Goal: Task Accomplishment & Management: Manage account settings

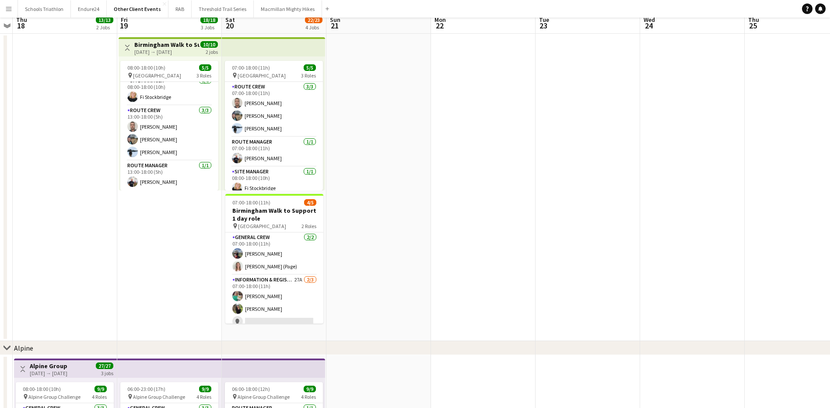
scroll to position [88, 0]
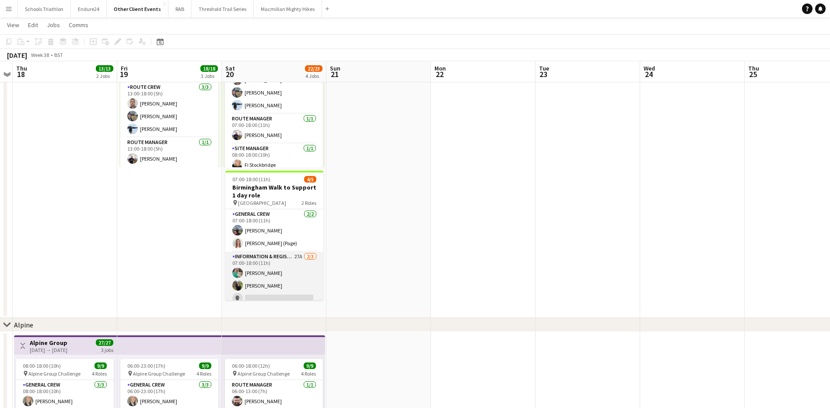
click at [293, 273] on app-card-role "Information & registration crew 27A [DATE] 07:00-18:00 (11h) [PERSON_NAME] [PER…" at bounding box center [274, 279] width 98 height 55
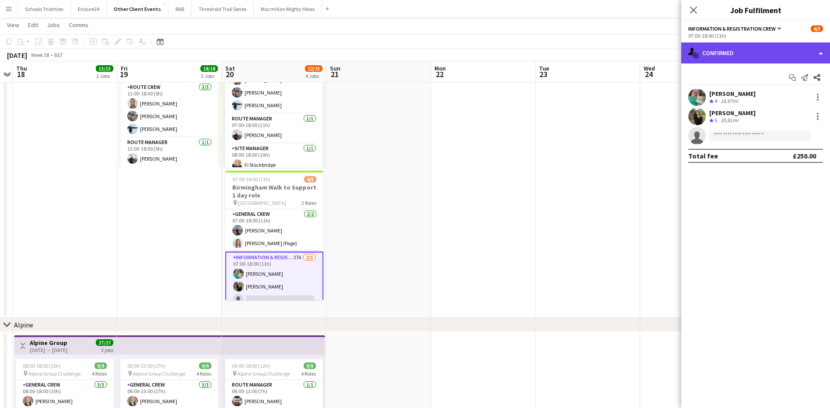
click at [730, 56] on div "single-neutral-actions-check-2 Confirmed" at bounding box center [755, 52] width 149 height 21
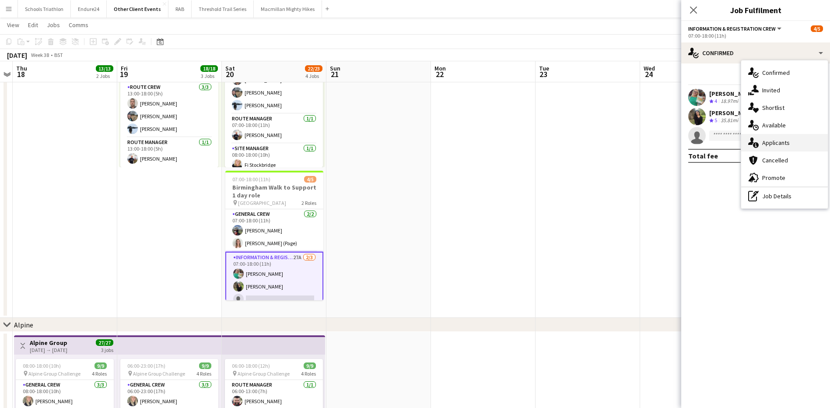
click at [782, 141] on div "single-neutral-actions-information Applicants" at bounding box center [784, 143] width 87 height 18
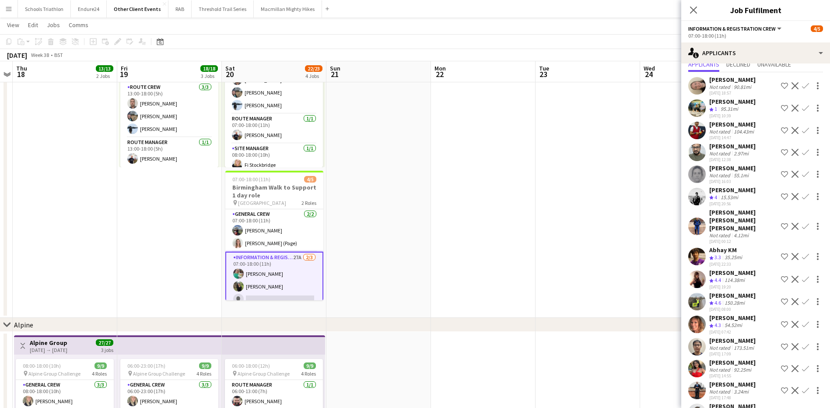
scroll to position [44, 0]
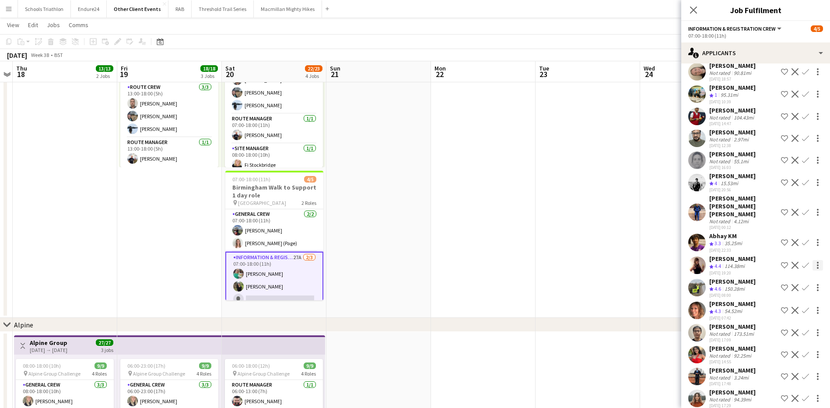
click at [817, 265] on div at bounding box center [818, 265] width 2 height 2
click at [652, 249] on div at bounding box center [415, 204] width 830 height 408
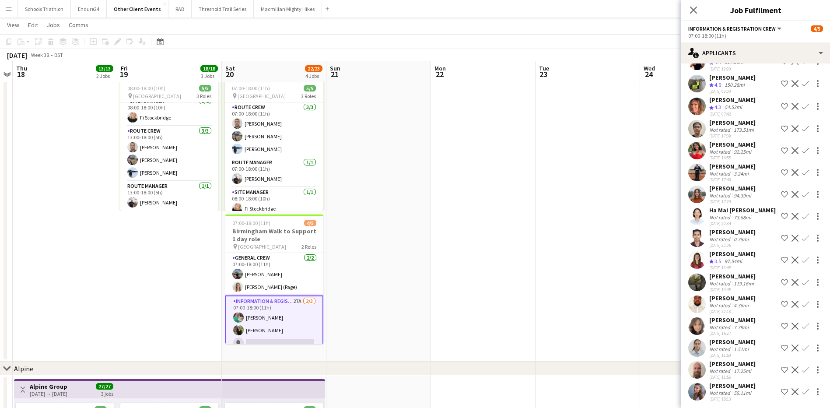
scroll to position [250, 0]
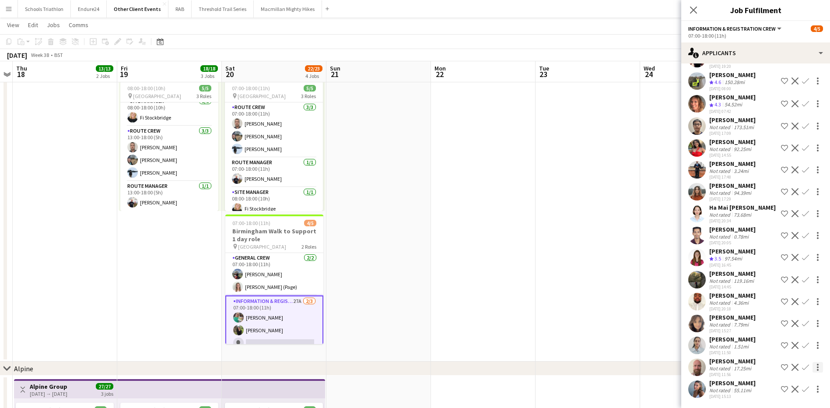
click at [813, 366] on div at bounding box center [818, 367] width 11 height 11
click at [606, 277] on div at bounding box center [415, 204] width 830 height 408
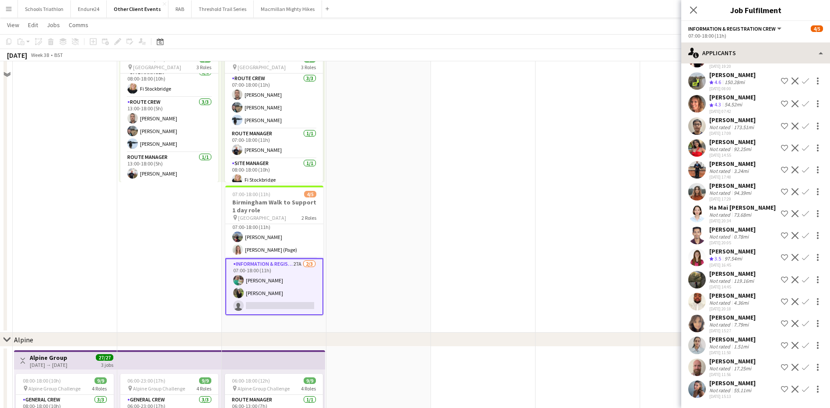
scroll to position [88, 0]
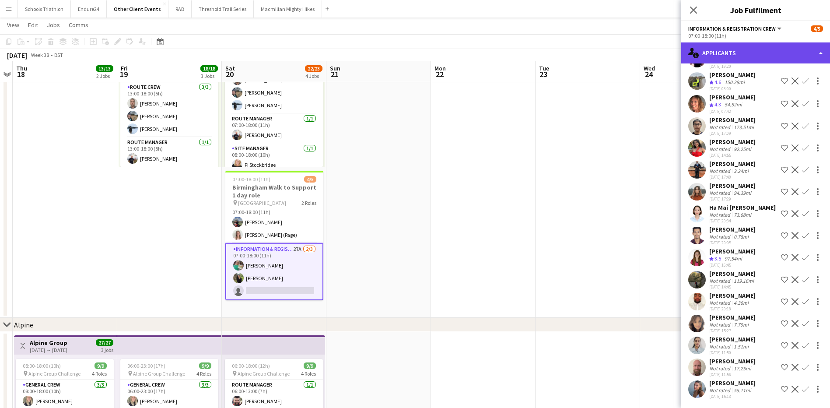
click at [746, 47] on div "single-neutral-actions-information Applicants" at bounding box center [755, 52] width 149 height 21
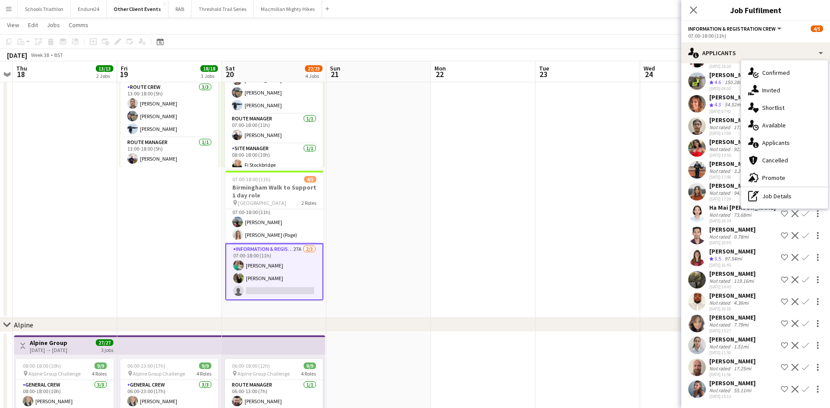
click at [781, 197] on div "pen-write Job Details" at bounding box center [784, 196] width 87 height 18
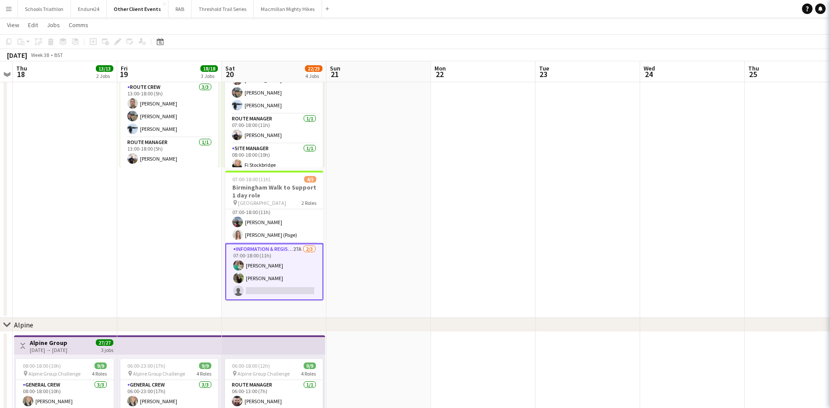
scroll to position [0, 0]
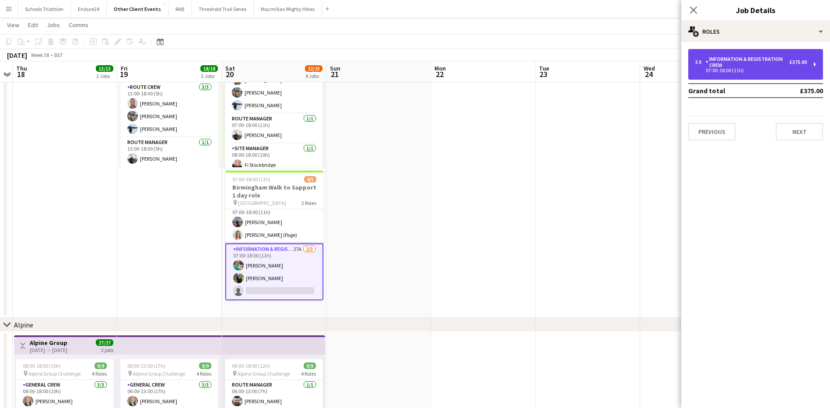
click at [814, 63] on div "3 x Information & registration crew £375.00 07:00-18:00 (11h)" at bounding box center [755, 64] width 135 height 31
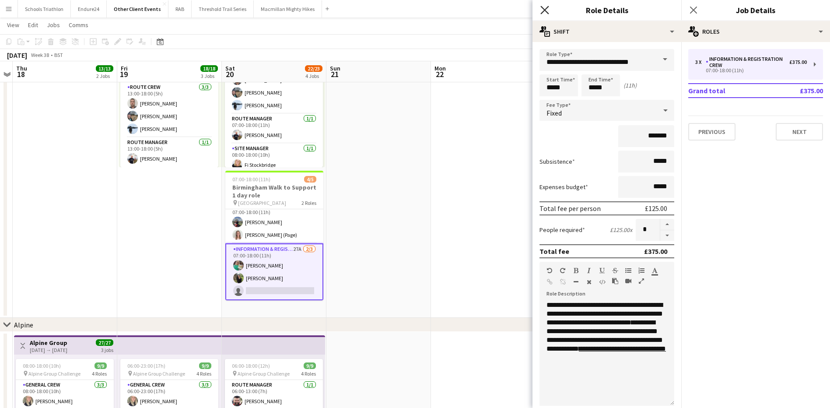
click at [547, 11] on icon "Close pop-in" at bounding box center [544, 10] width 8 height 8
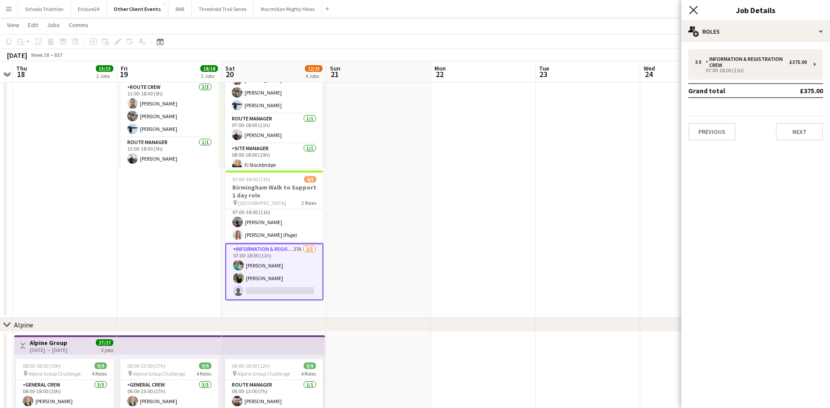
click at [693, 9] on icon at bounding box center [693, 10] width 8 height 8
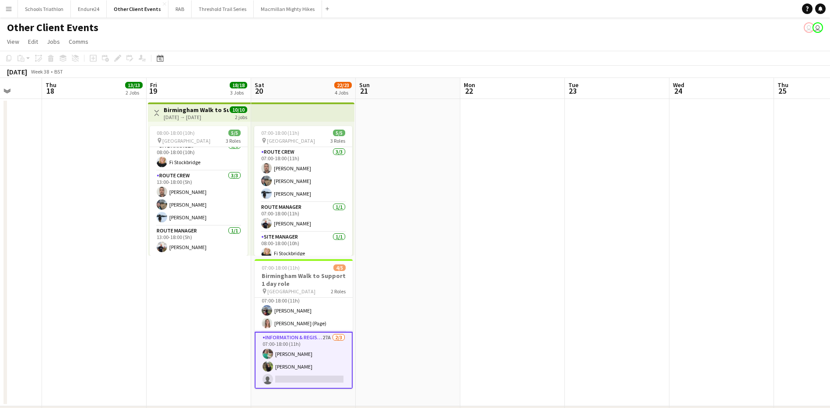
scroll to position [0, 271]
drag, startPoint x: 382, startPoint y: 211, endPoint x: 412, endPoint y: 207, distance: 30.0
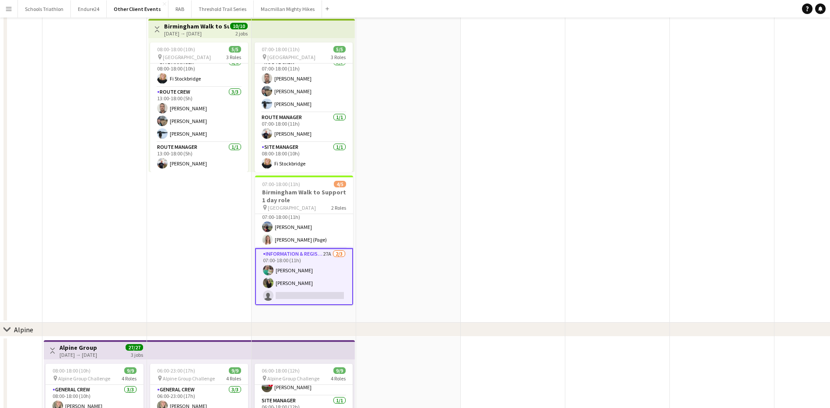
scroll to position [131, 0]
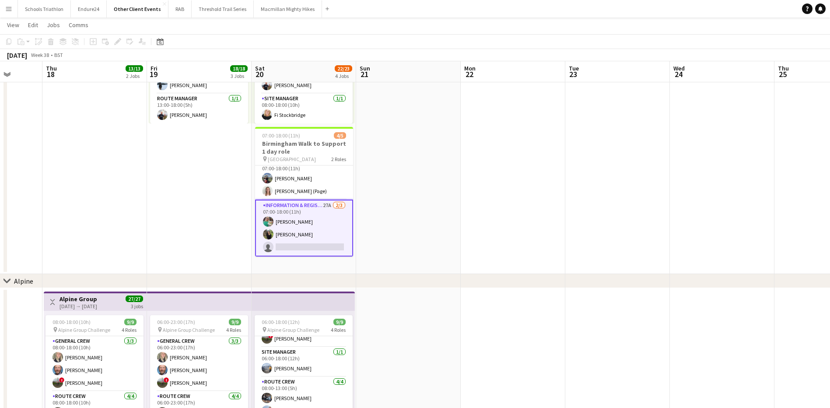
click at [323, 226] on app-card-role "Information & registration crew 27A [DATE] 07:00-18:00 (11h) [PERSON_NAME] [PER…" at bounding box center [304, 228] width 98 height 57
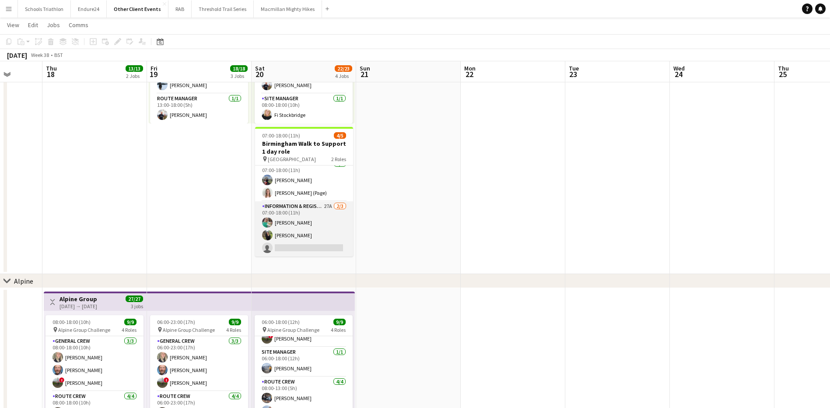
scroll to position [7, 0]
click at [323, 224] on app-card-role "Information & registration crew 27A [DATE] 07:00-18:00 (11h) [PERSON_NAME] [PER…" at bounding box center [304, 228] width 98 height 55
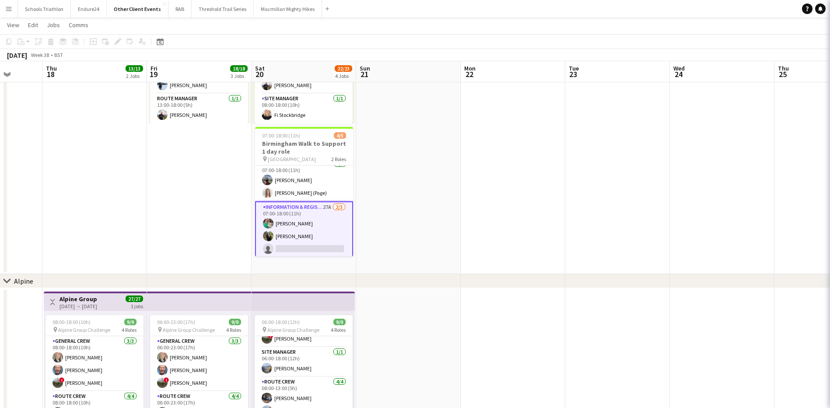
scroll to position [8, 0]
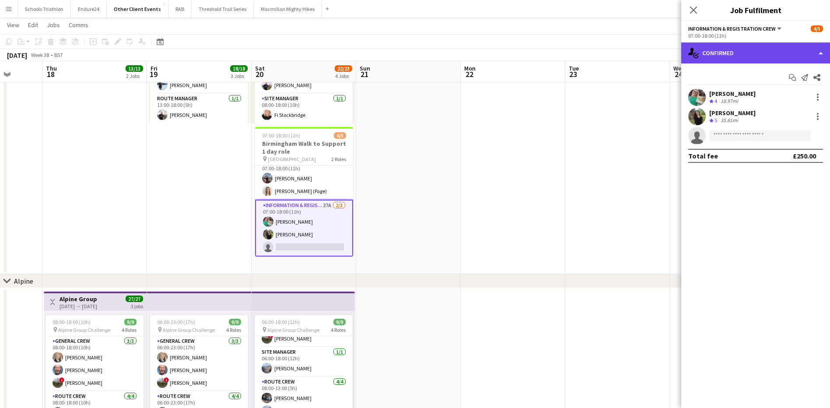
click at [732, 53] on div "single-neutral-actions-check-2 Confirmed" at bounding box center [755, 52] width 149 height 21
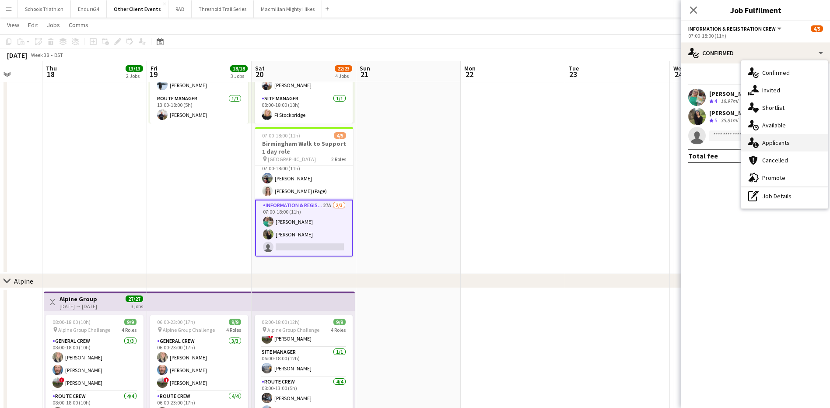
click at [777, 145] on div "single-neutral-actions-information Applicants" at bounding box center [784, 143] width 87 height 18
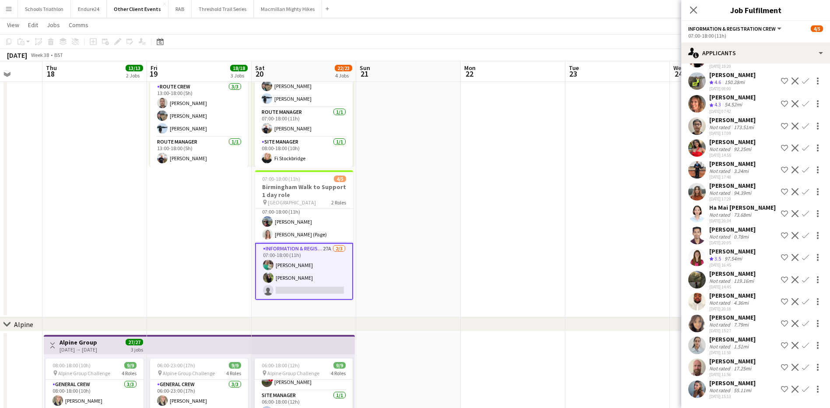
scroll to position [88, 0]
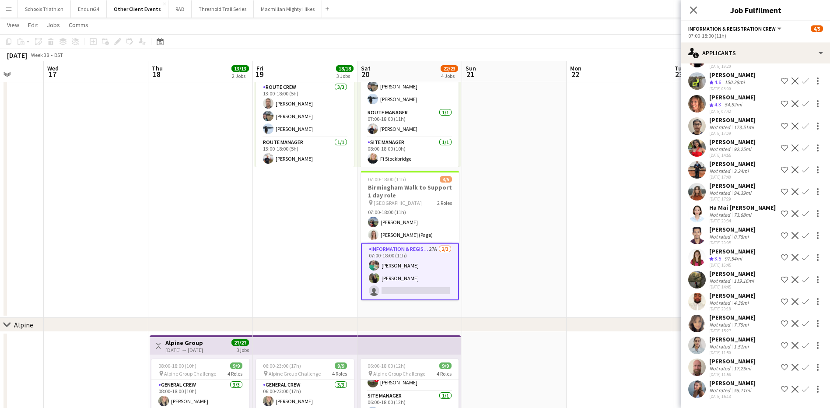
drag, startPoint x: 420, startPoint y: 192, endPoint x: 635, endPoint y: 191, distance: 215.3
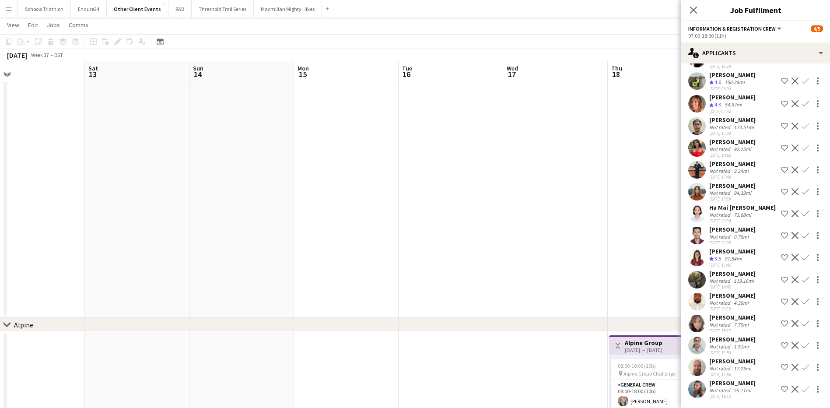
drag, startPoint x: 424, startPoint y: 197, endPoint x: 487, endPoint y: 198, distance: 63.0
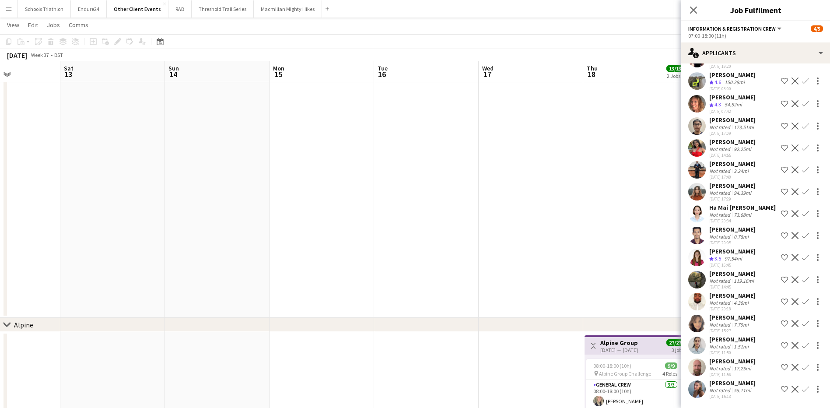
drag, startPoint x: 230, startPoint y: 202, endPoint x: 519, endPoint y: 202, distance: 289.7
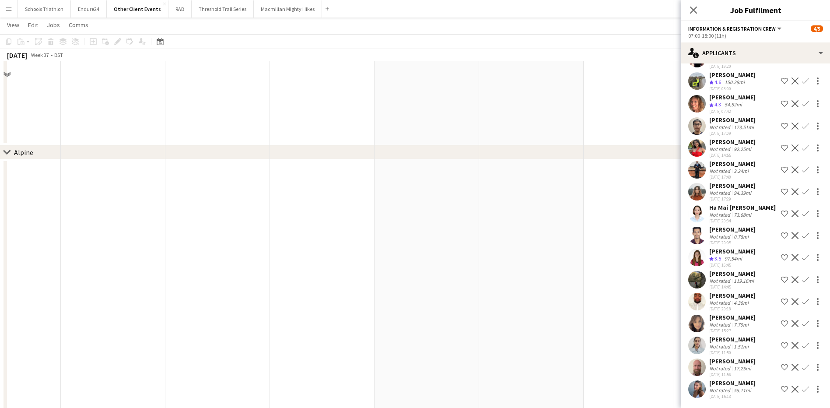
scroll to position [0, 0]
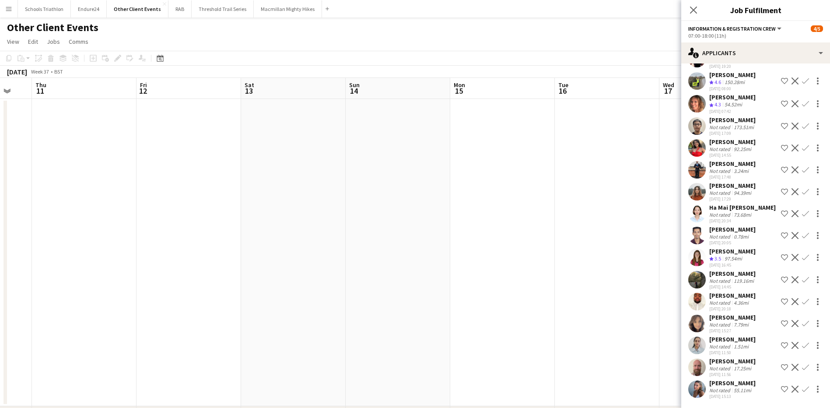
drag, startPoint x: 443, startPoint y: 205, endPoint x: 302, endPoint y: 206, distance: 141.4
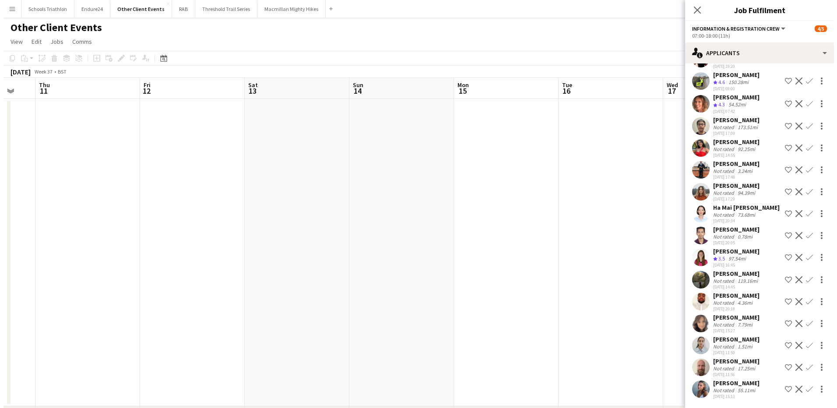
scroll to position [0, 289]
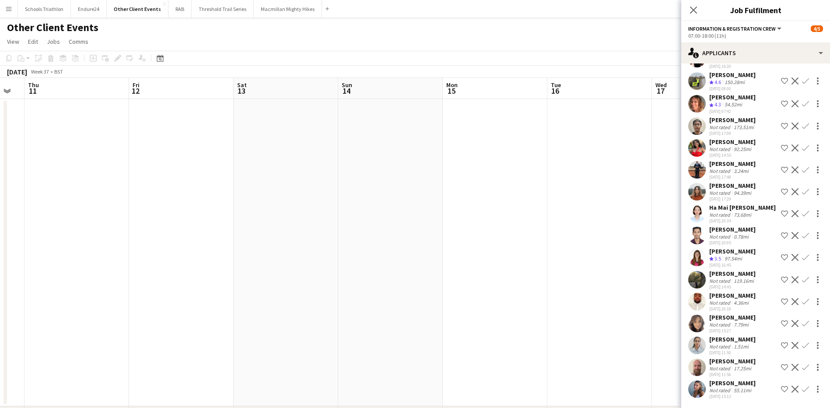
click at [7, 7] on app-icon "Menu" at bounding box center [8, 8] width 7 height 7
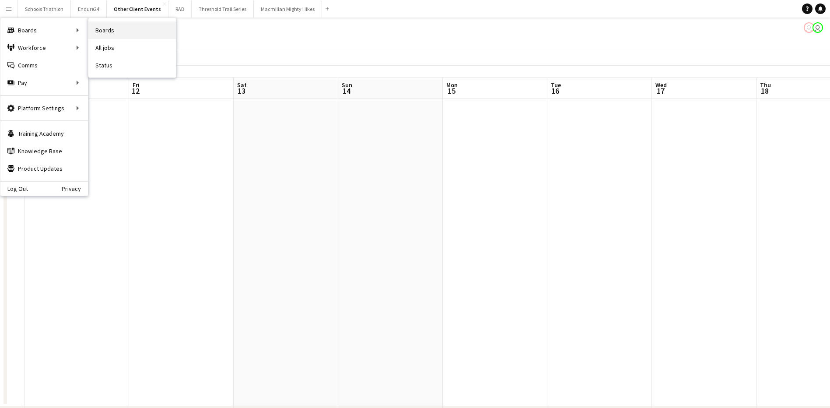
click at [102, 29] on link "Boards" at bounding box center [132, 30] width 88 height 18
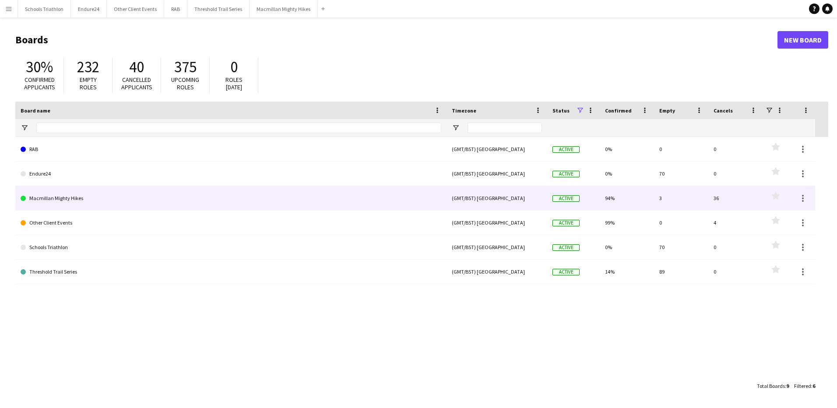
click at [84, 201] on link "Macmillan Mighty Hikes" at bounding box center [231, 198] width 421 height 25
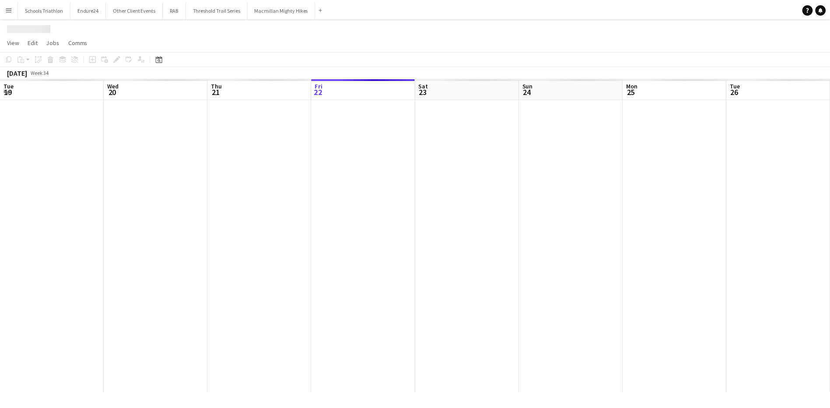
scroll to position [0, 209]
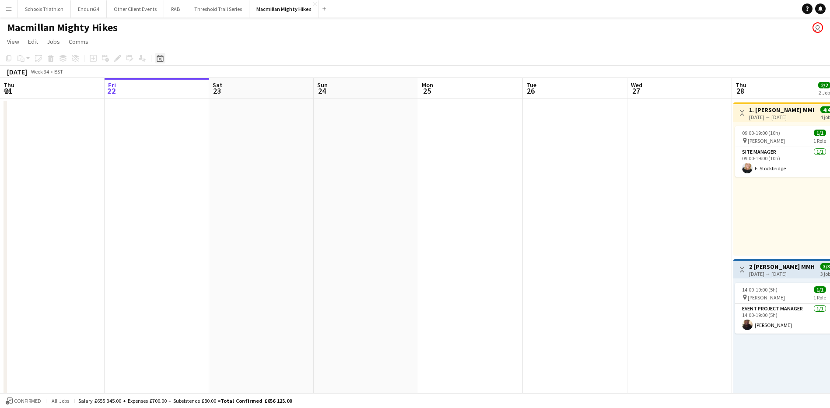
click at [157, 58] on icon "Date picker" at bounding box center [160, 58] width 7 height 7
click at [231, 91] on span "Next month" at bounding box center [231, 89] width 18 height 18
click at [222, 139] on button "13" at bounding box center [219, 144] width 11 height 11
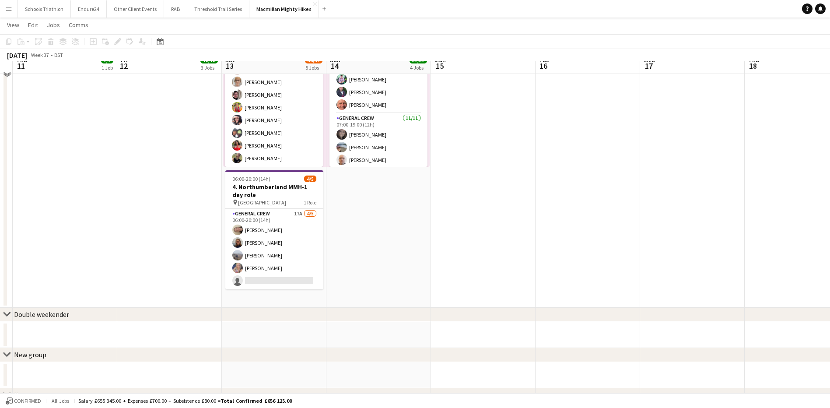
scroll to position [593, 0]
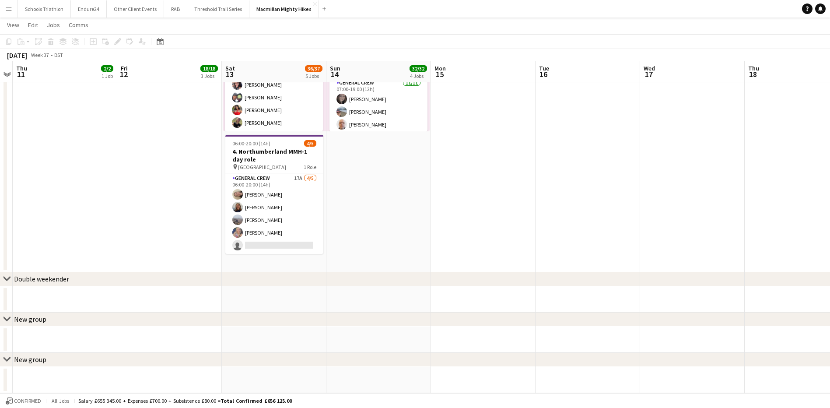
click at [9, 9] on app-icon "Menu" at bounding box center [8, 8] width 7 height 7
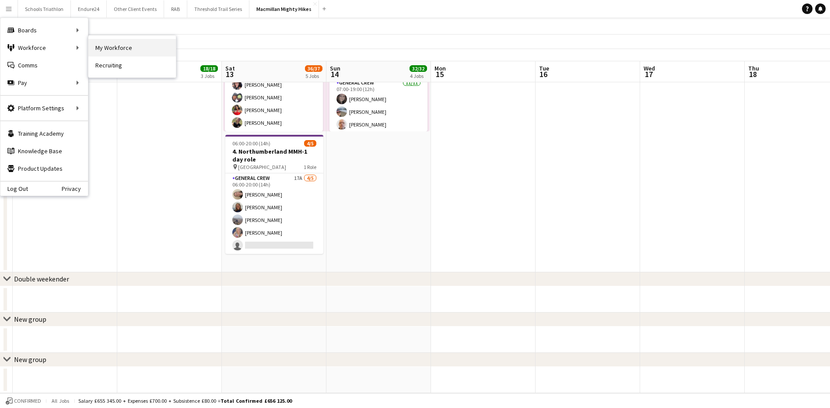
click at [133, 47] on link "My Workforce" at bounding box center [132, 48] width 88 height 18
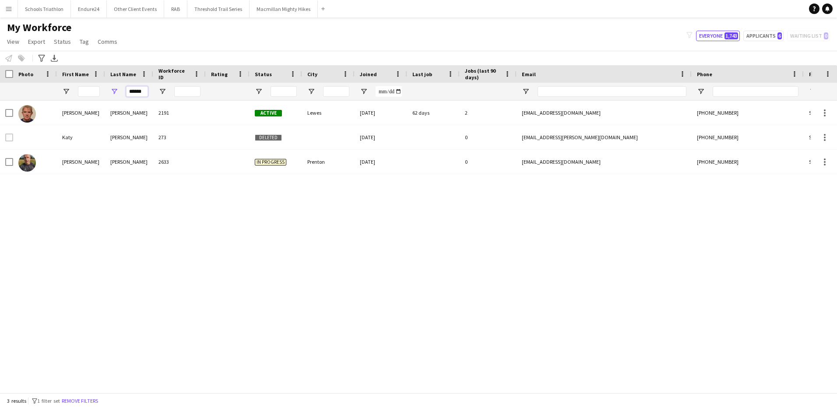
click at [131, 95] on input "******" at bounding box center [137, 91] width 22 height 11
click at [136, 94] on input "******" at bounding box center [137, 91] width 22 height 11
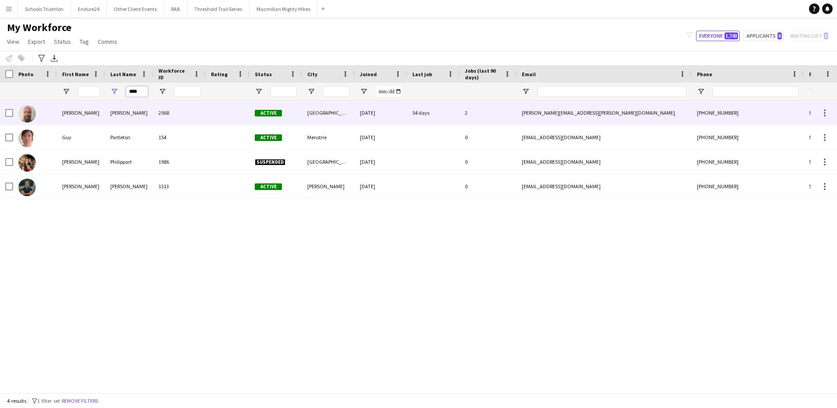
type input "****"
click at [198, 115] on div "2568" at bounding box center [179, 113] width 53 height 24
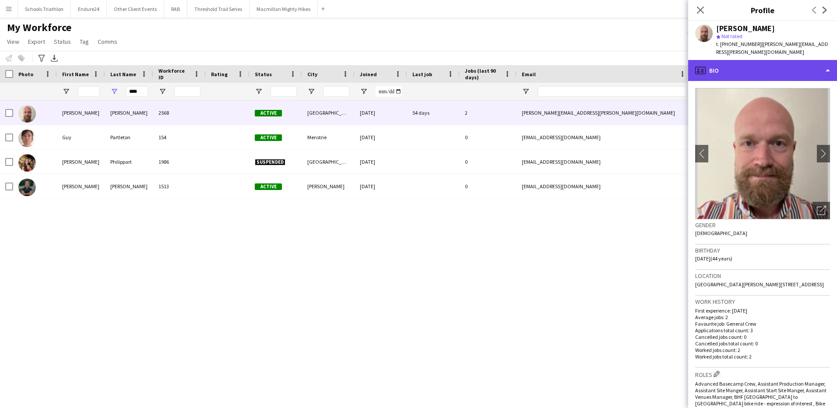
click at [726, 60] on div "profile Bio" at bounding box center [762, 70] width 149 height 21
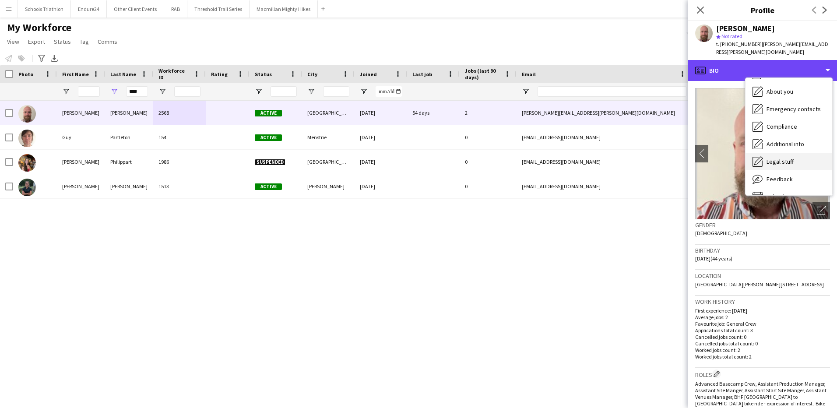
scroll to position [47, 0]
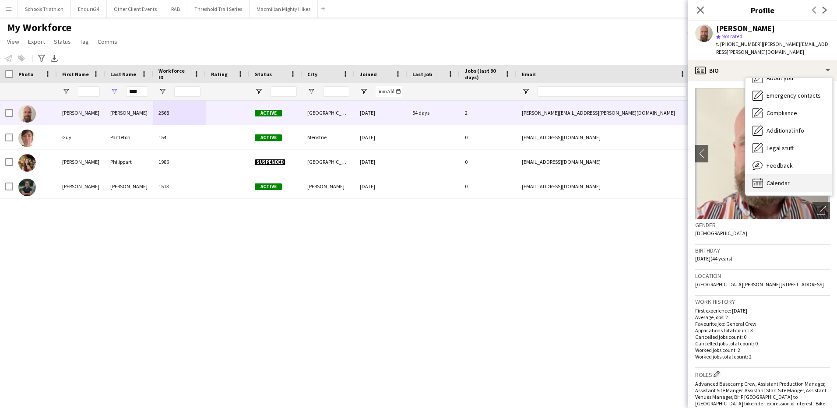
click at [784, 179] on span "Calendar" at bounding box center [777, 183] width 23 height 8
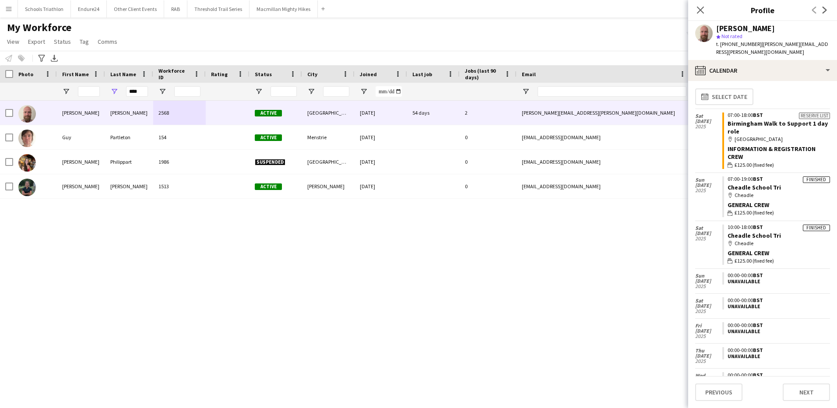
scroll to position [0, 0]
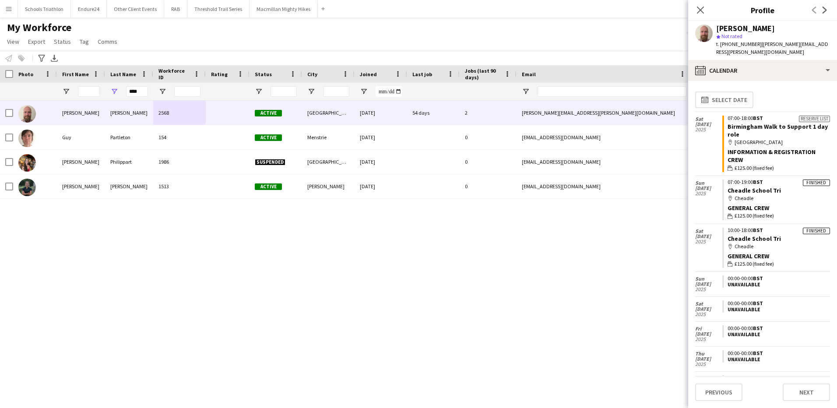
click at [13, 12] on button "Menu" at bounding box center [9, 9] width 18 height 18
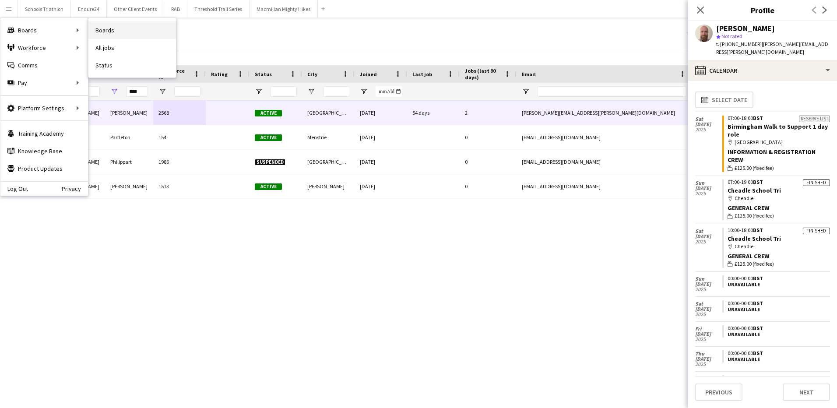
click at [105, 30] on link "Boards" at bounding box center [132, 30] width 88 height 18
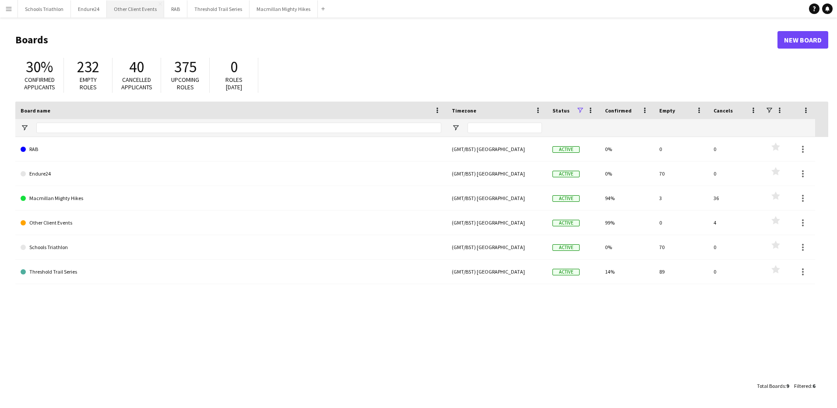
click at [142, 10] on button "Other Client Events Close" at bounding box center [135, 8] width 57 height 17
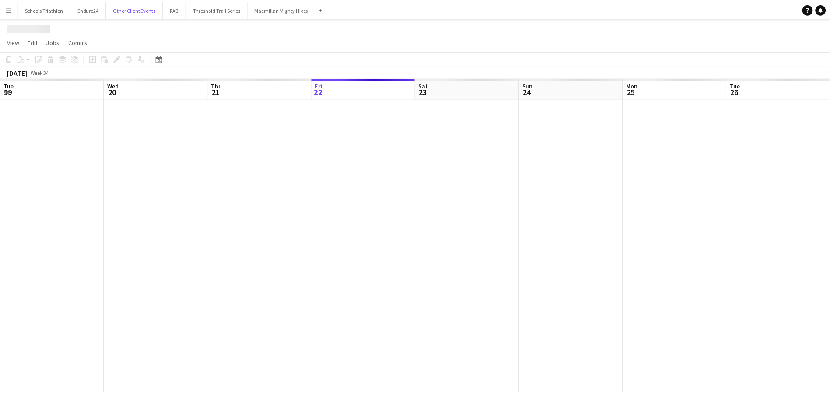
scroll to position [0, 209]
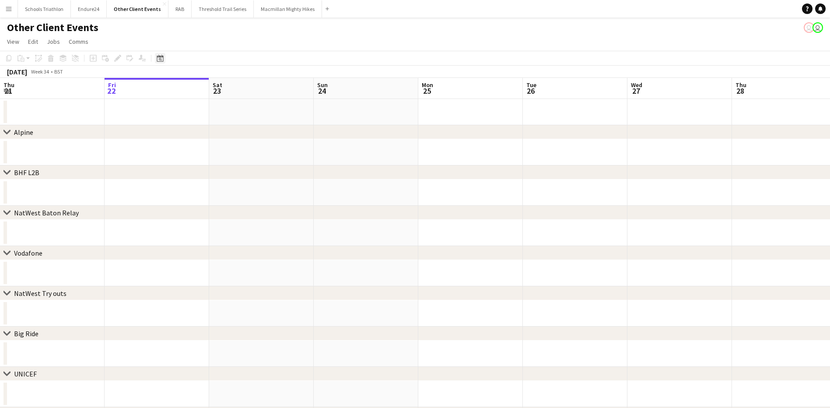
click at [161, 57] on icon at bounding box center [160, 58] width 7 height 7
click at [231, 90] on span "Next month" at bounding box center [231, 89] width 18 height 18
click at [221, 157] on span "20" at bounding box center [219, 156] width 11 height 11
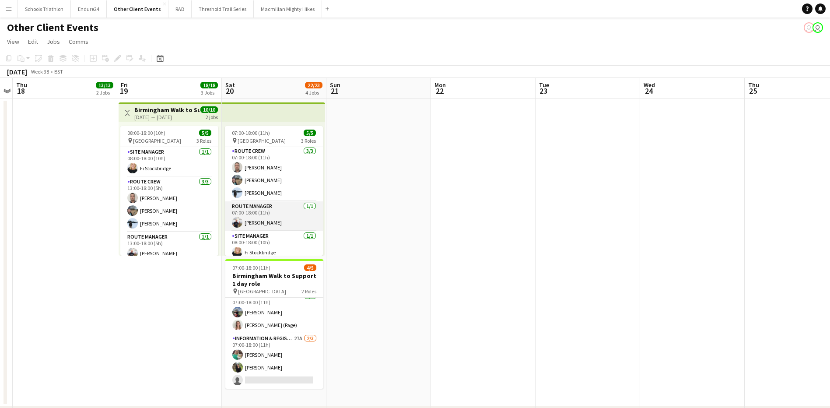
scroll to position [0, 0]
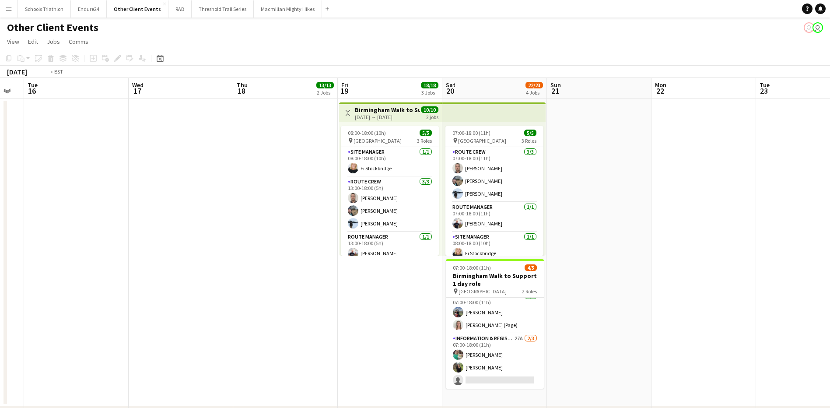
drag, startPoint x: 20, startPoint y: 165, endPoint x: 363, endPoint y: 148, distance: 343.5
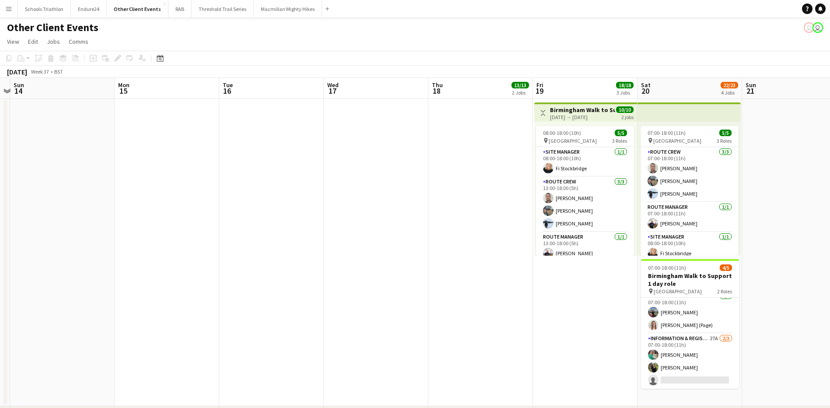
drag, startPoint x: 228, startPoint y: 180, endPoint x: 438, endPoint y: 180, distance: 209.2
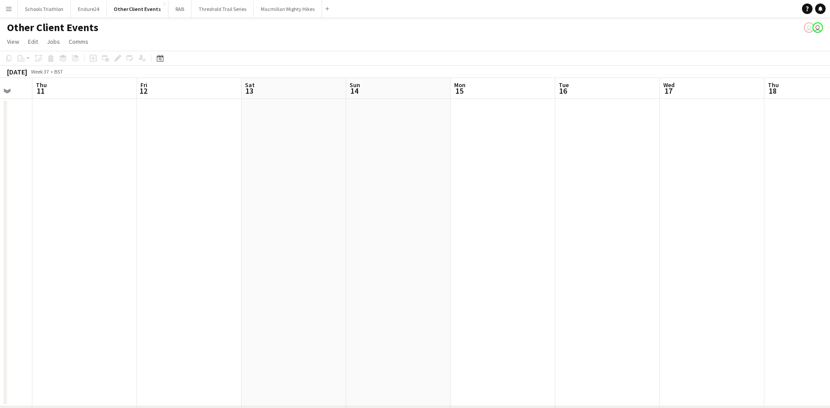
drag, startPoint x: 191, startPoint y: 196, endPoint x: 315, endPoint y: 199, distance: 124.3
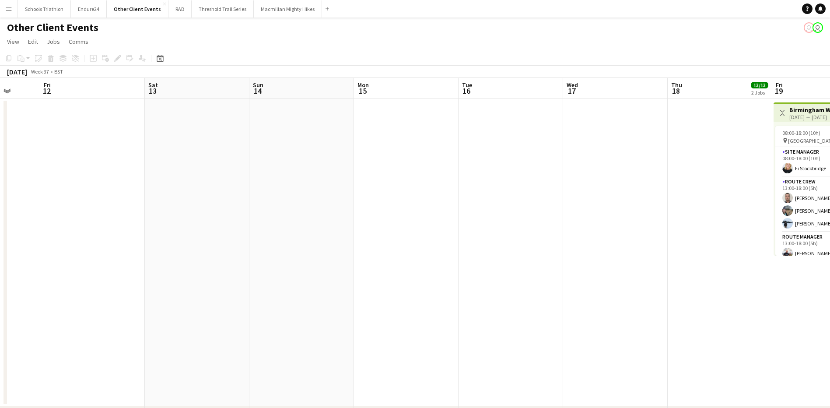
scroll to position [0, 301]
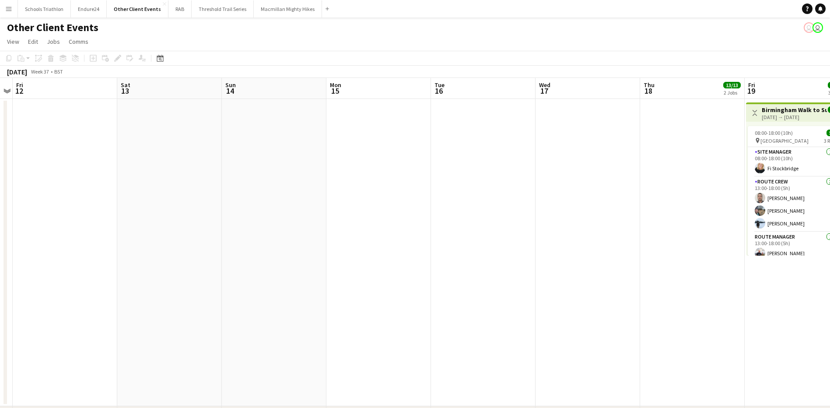
drag, startPoint x: 404, startPoint y: 201, endPoint x: 280, endPoint y: 202, distance: 124.3
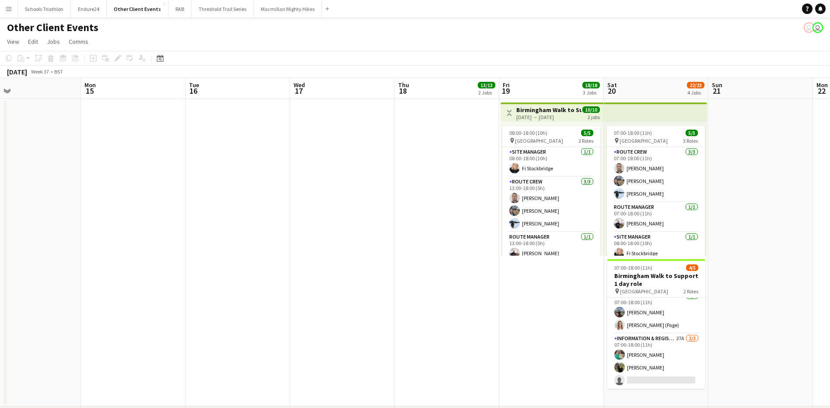
drag, startPoint x: 387, startPoint y: 252, endPoint x: 185, endPoint y: 251, distance: 202.6
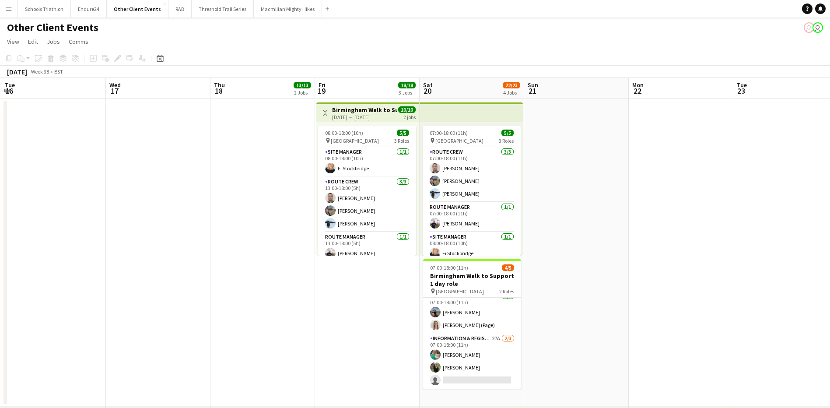
drag, startPoint x: 307, startPoint y: 242, endPoint x: 153, endPoint y: 242, distance: 154.5
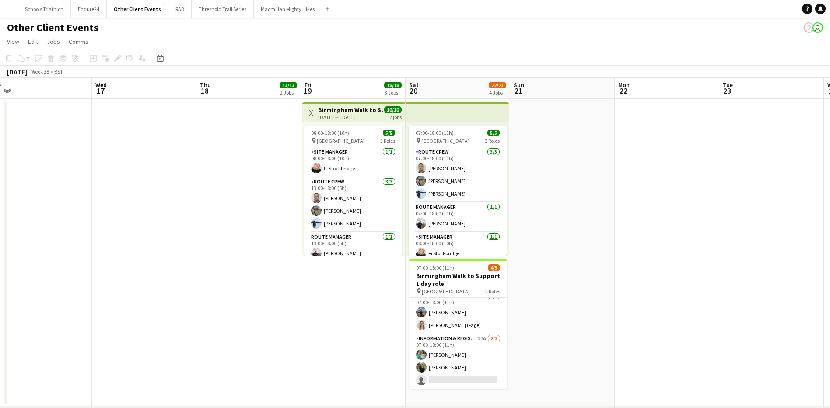
scroll to position [0, 306]
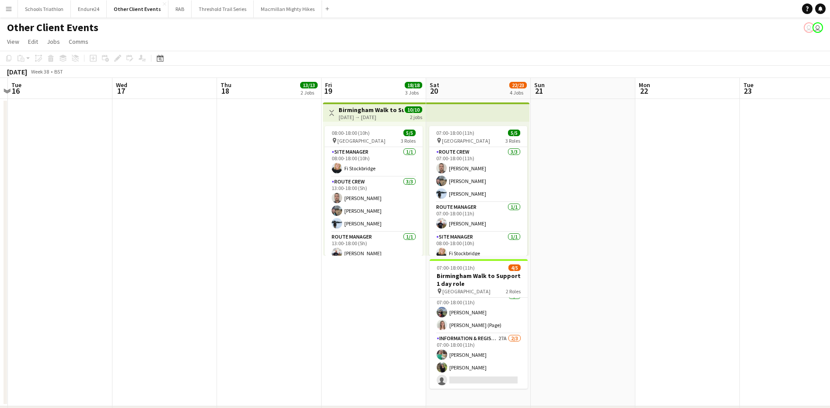
drag, startPoint x: 296, startPoint y: 306, endPoint x: 212, endPoint y: 309, distance: 84.1
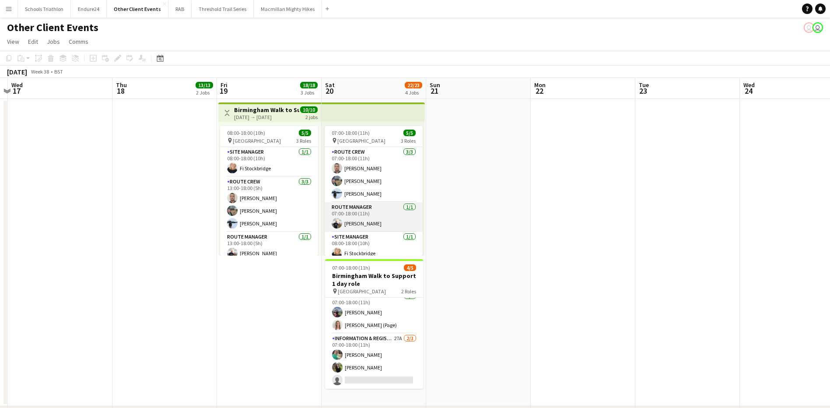
scroll to position [6, 0]
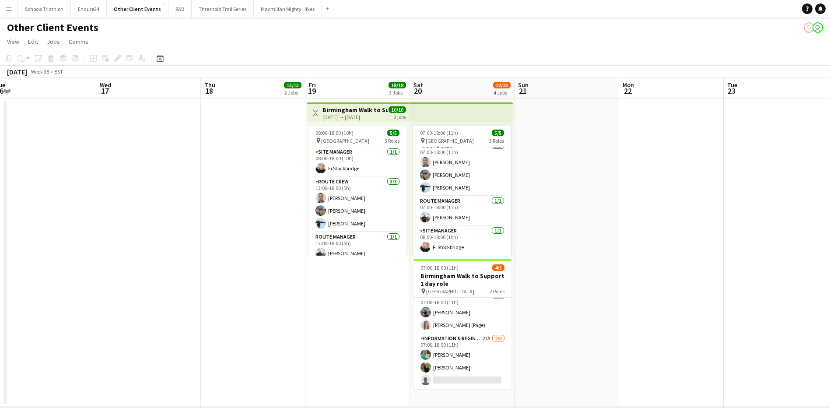
drag, startPoint x: 167, startPoint y: 293, endPoint x: 356, endPoint y: 291, distance: 189.5
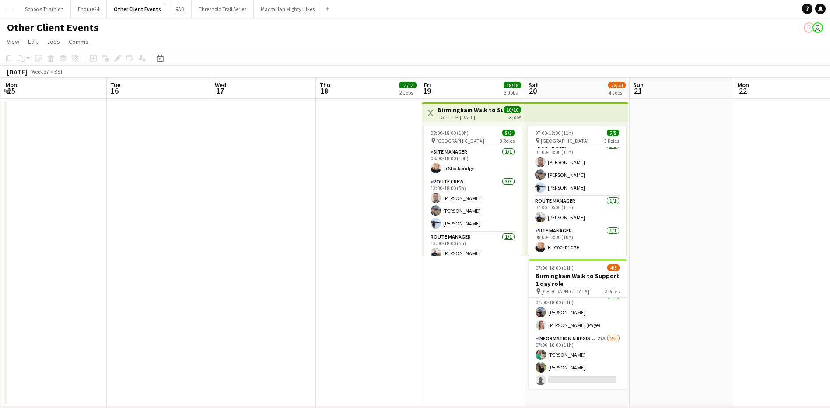
drag, startPoint x: 199, startPoint y: 283, endPoint x: 358, endPoint y: 283, distance: 158.9
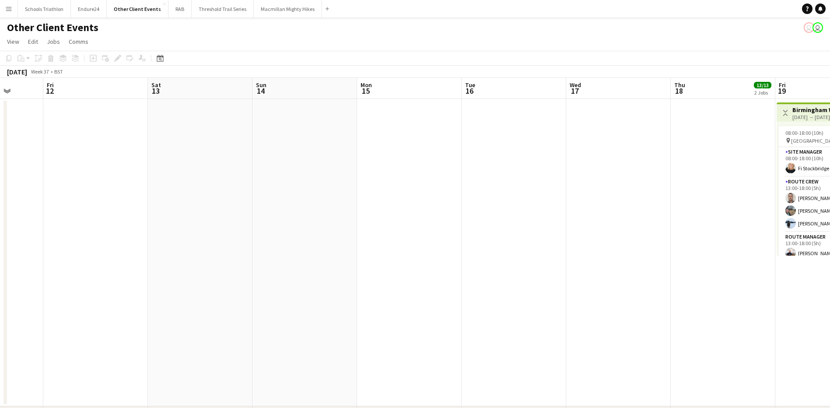
scroll to position [0, 268]
drag, startPoint x: 159, startPoint y: 278, endPoint x: 267, endPoint y: 278, distance: 108.5
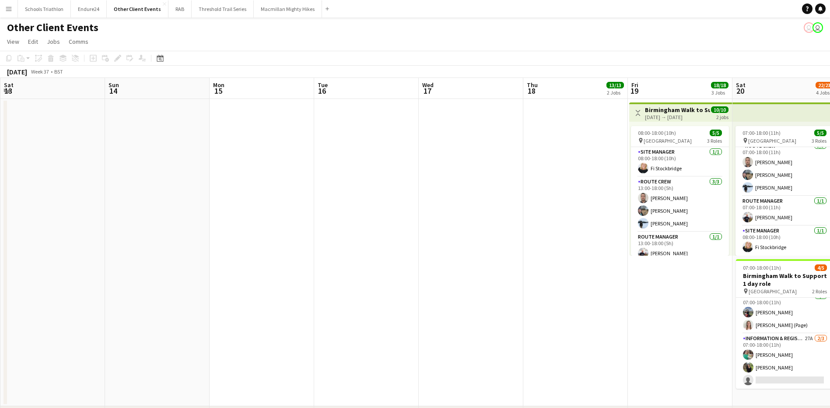
drag, startPoint x: 365, startPoint y: 251, endPoint x: 202, endPoint y: 254, distance: 162.8
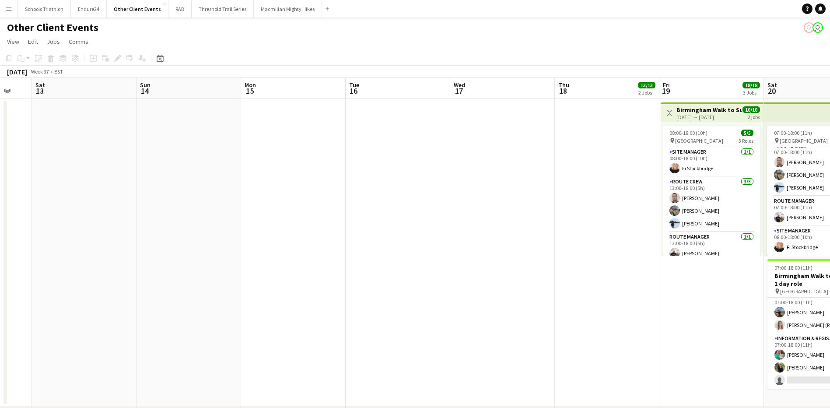
drag, startPoint x: 405, startPoint y: 232, endPoint x: 239, endPoint y: 237, distance: 165.9
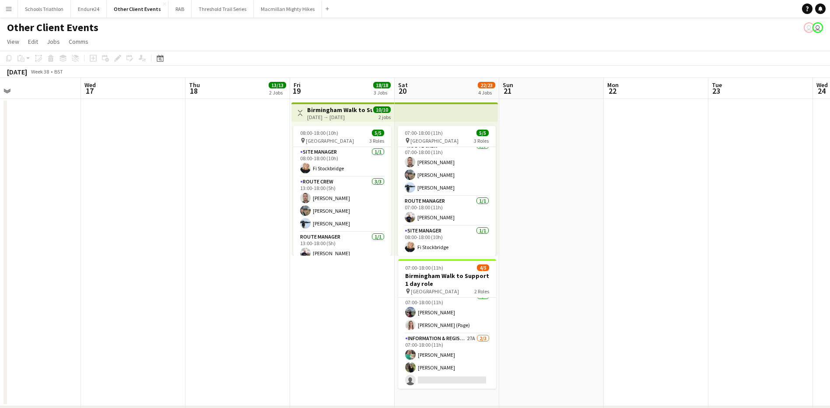
drag, startPoint x: 243, startPoint y: 243, endPoint x: 191, endPoint y: 242, distance: 52.1
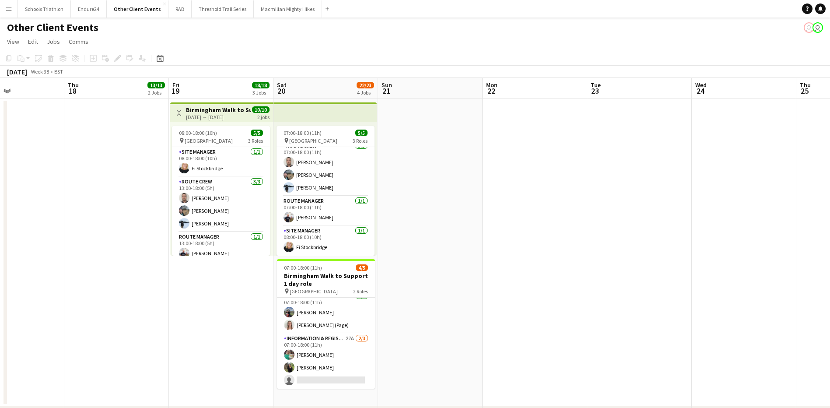
scroll to position [0, 303]
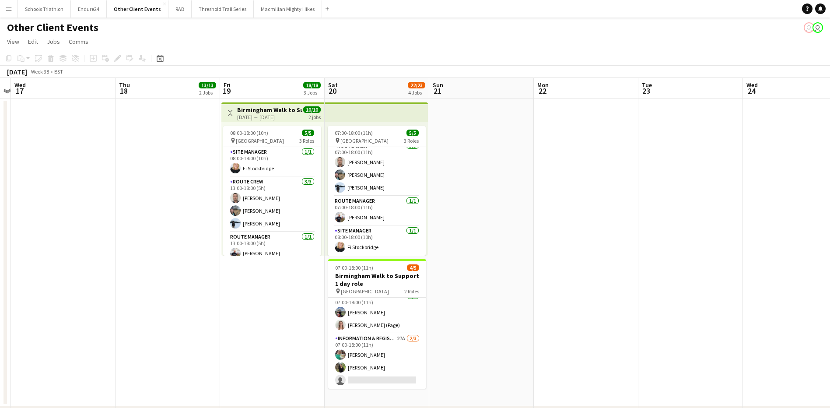
drag, startPoint x: 542, startPoint y: 229, endPoint x: 525, endPoint y: 229, distance: 16.6
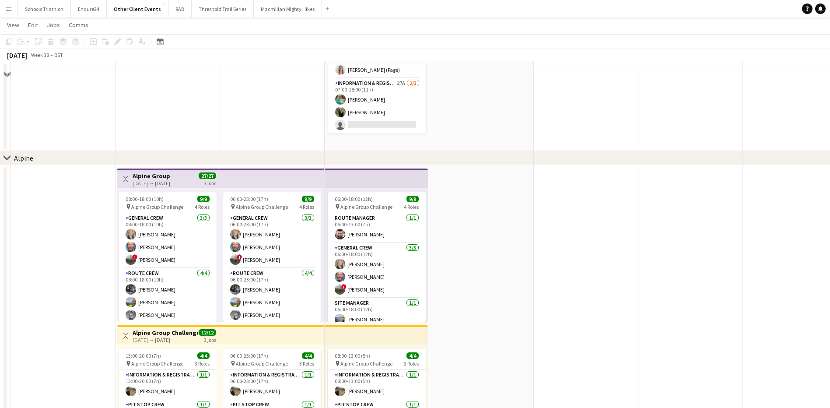
scroll to position [175, 0]
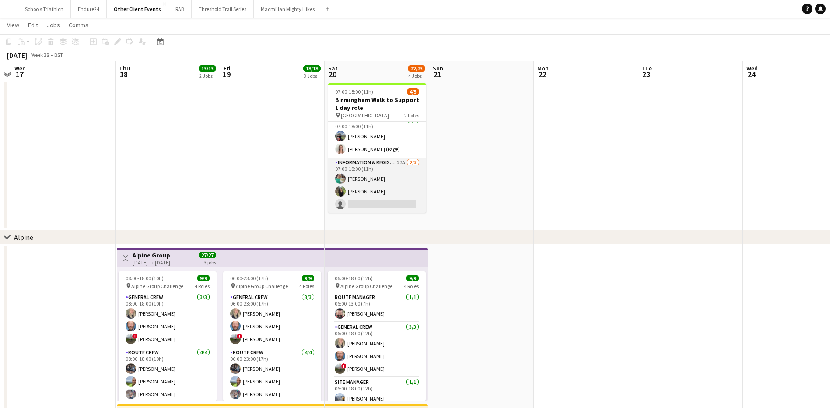
click at [381, 205] on app-card-role "Information & registration crew 27A [DATE] 07:00-18:00 (11h) [PERSON_NAME] [PER…" at bounding box center [377, 185] width 98 height 55
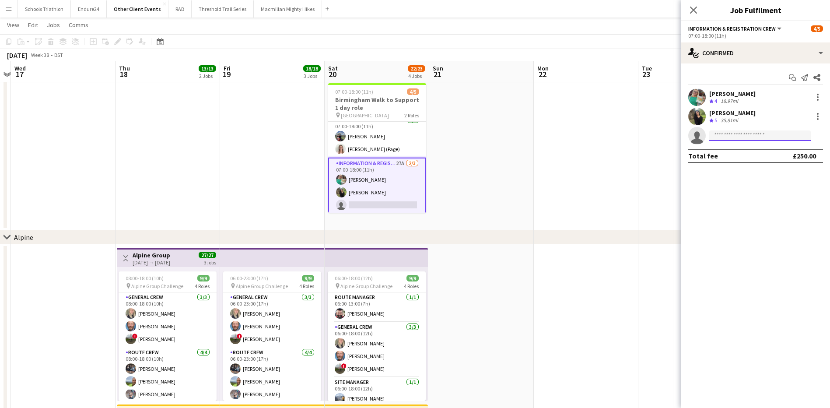
click at [732, 137] on input at bounding box center [760, 135] width 102 height 11
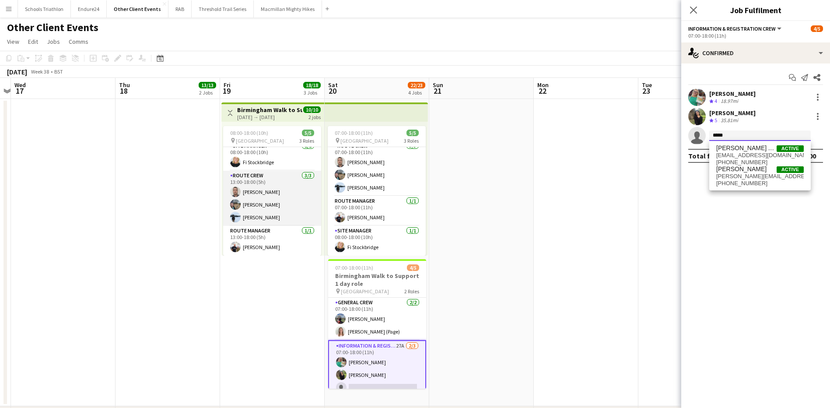
scroll to position [0, 0]
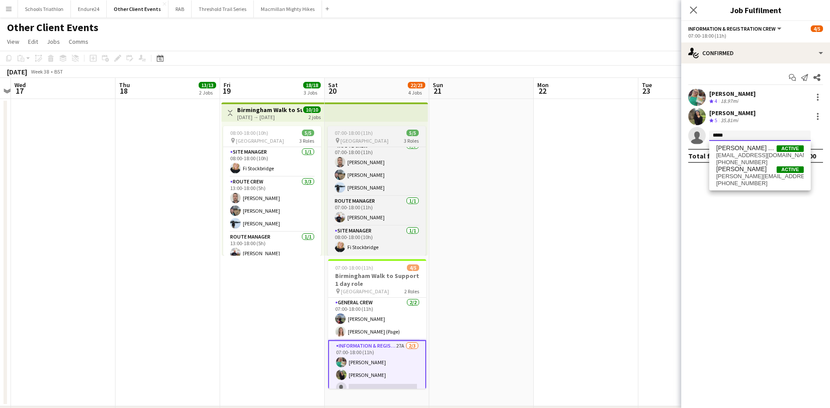
type input "*****"
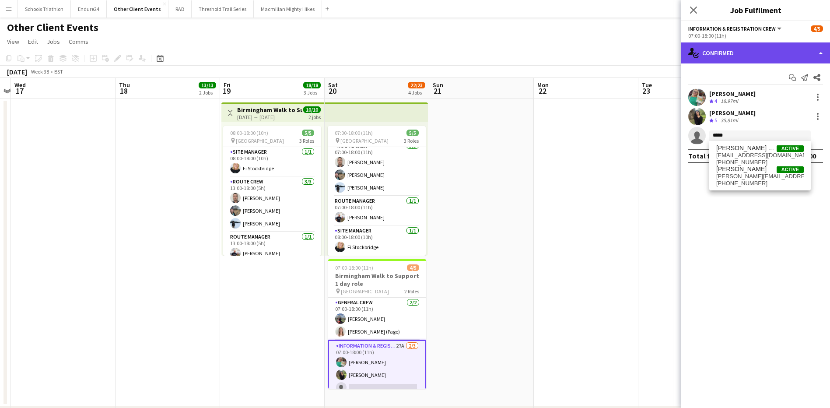
click at [712, 51] on div "single-neutral-actions-check-2 Confirmed" at bounding box center [755, 52] width 149 height 21
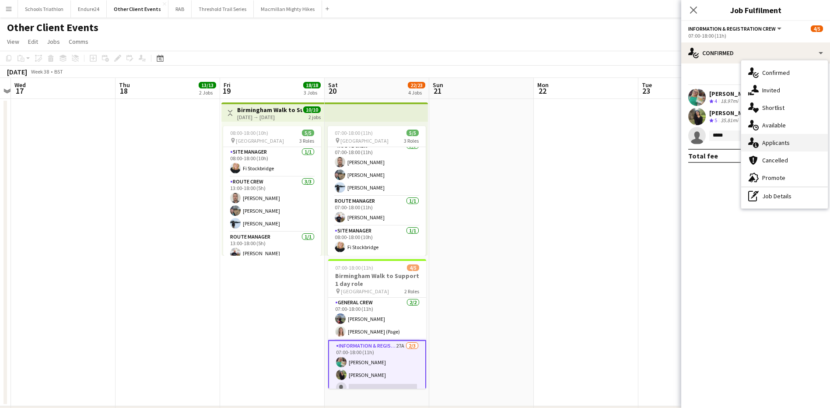
click at [774, 145] on div "single-neutral-actions-information Applicants" at bounding box center [784, 143] width 87 height 18
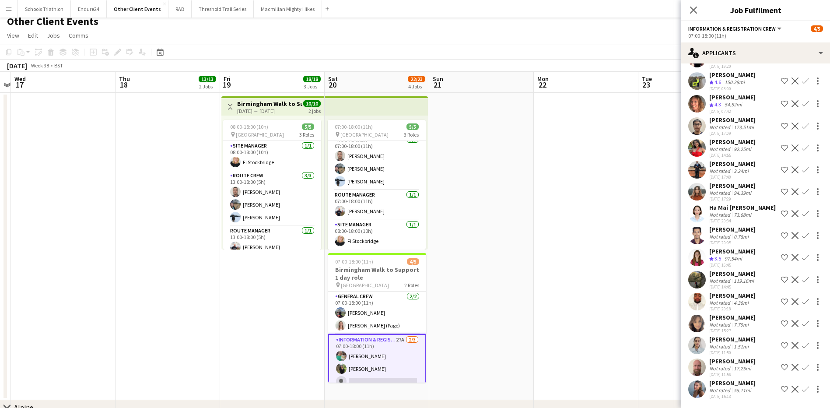
scroll to position [0, 0]
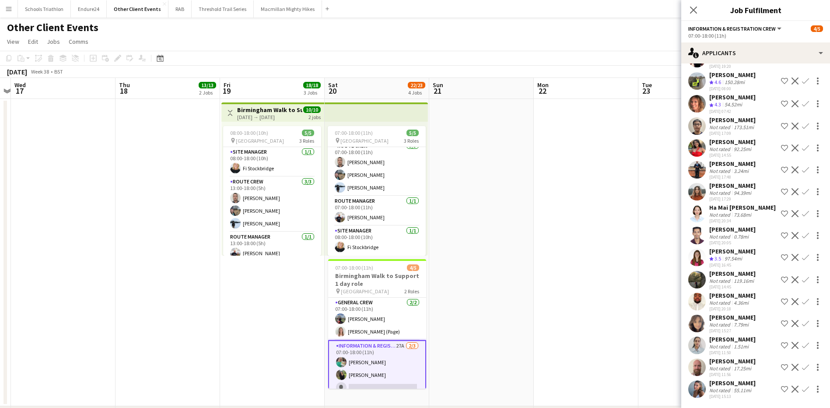
click at [802, 364] on app-icon "Confirm" at bounding box center [805, 367] width 7 height 7
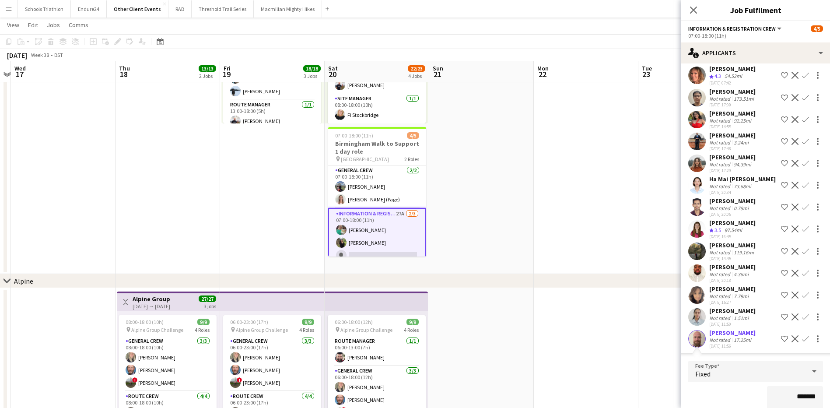
scroll to position [424, 0]
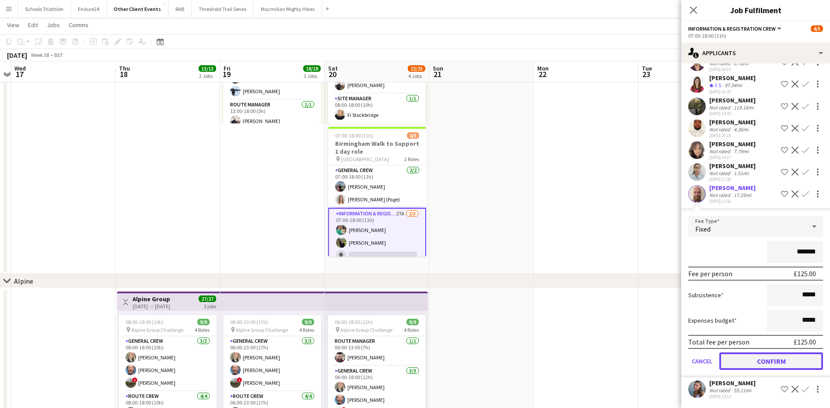
click at [769, 358] on button "Confirm" at bounding box center [771, 361] width 104 height 18
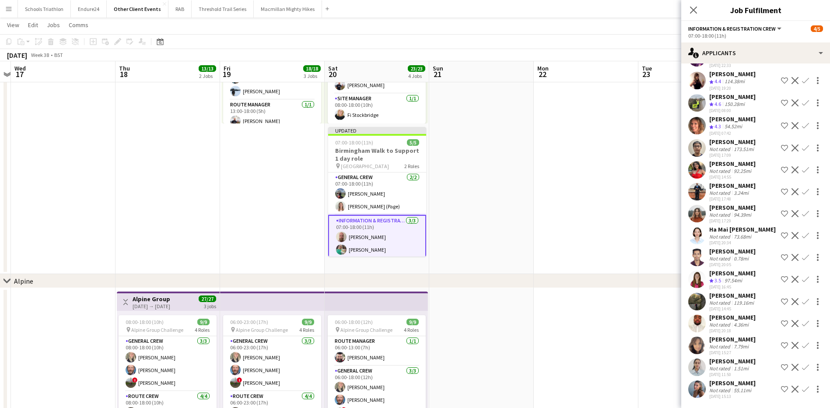
scroll to position [15, 0]
click at [694, 11] on icon "Close pop-in" at bounding box center [693, 10] width 8 height 8
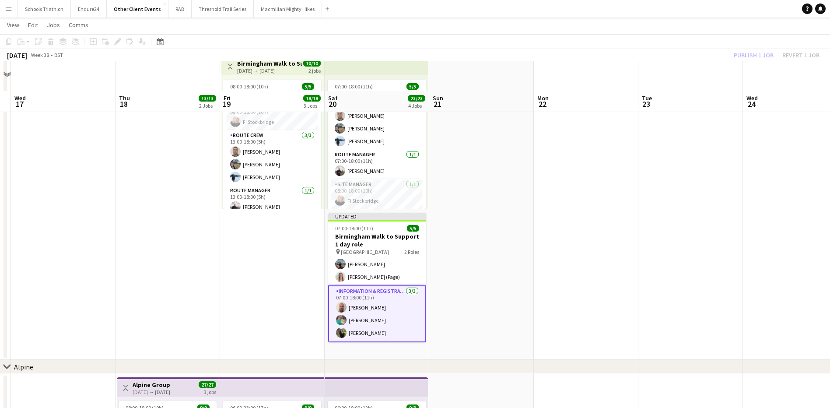
scroll to position [0, 0]
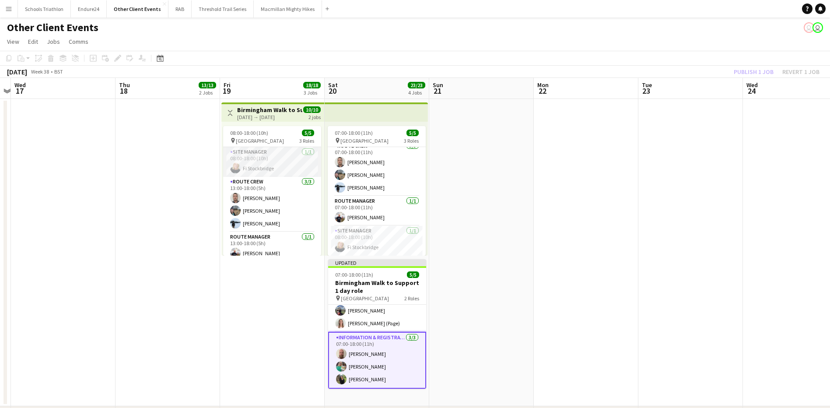
click at [271, 158] on app-card-role "Site Manager [DATE] 08:00-18:00 (10h) Fi Stockbridge" at bounding box center [272, 162] width 98 height 30
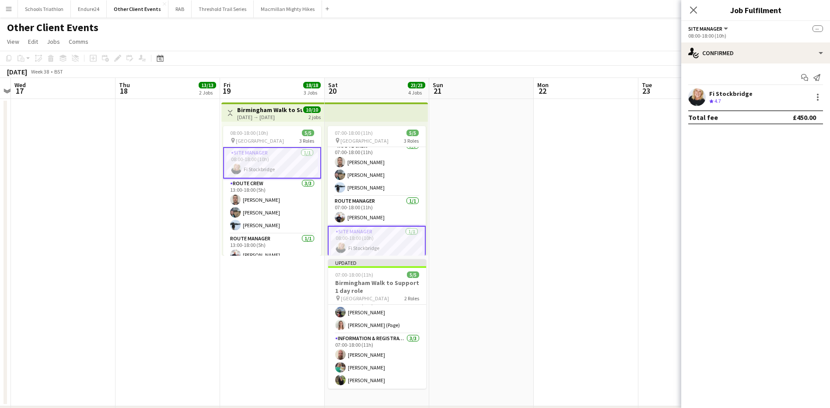
scroll to position [14, 0]
click at [695, 9] on icon at bounding box center [693, 10] width 8 height 8
